Goal: Navigation & Orientation: Understand site structure

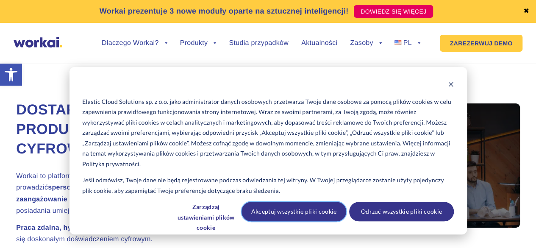
click at [298, 207] on font "Akceptuj wszystkie pliki cookie" at bounding box center [294, 211] width 86 height 11
